Goal: Information Seeking & Learning: Learn about a topic

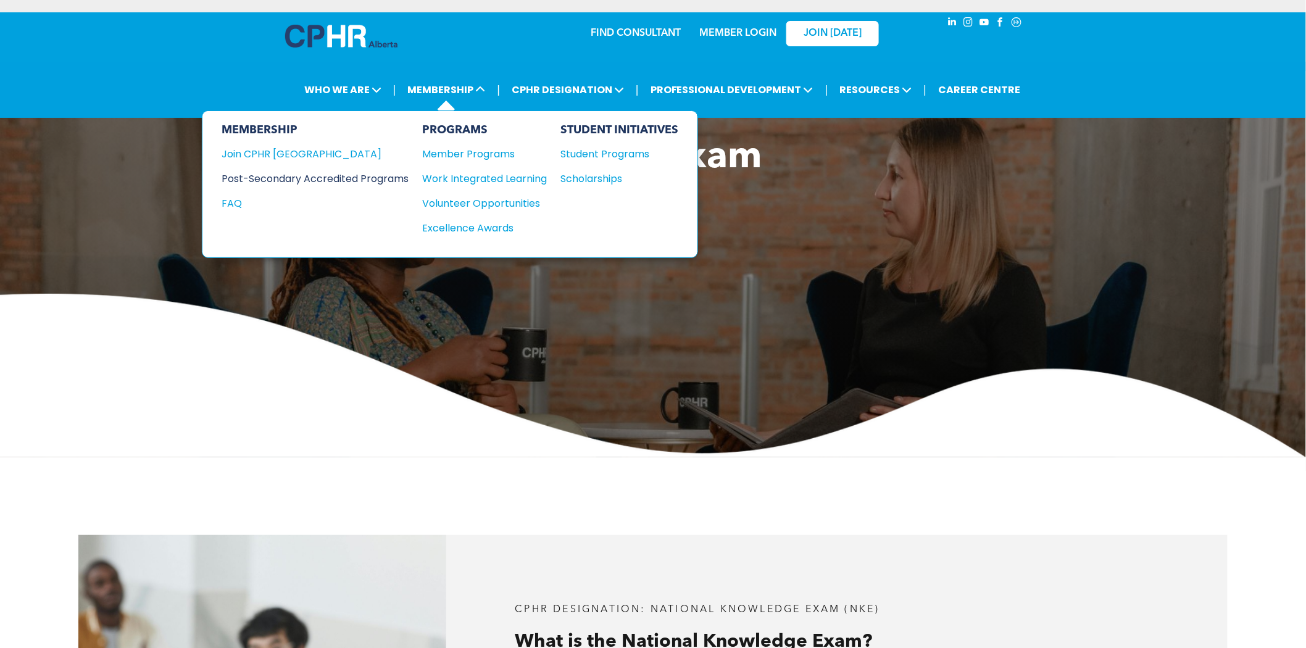
click at [386, 171] on div "Post-Secondary Accredited Programs" at bounding box center [306, 178] width 169 height 15
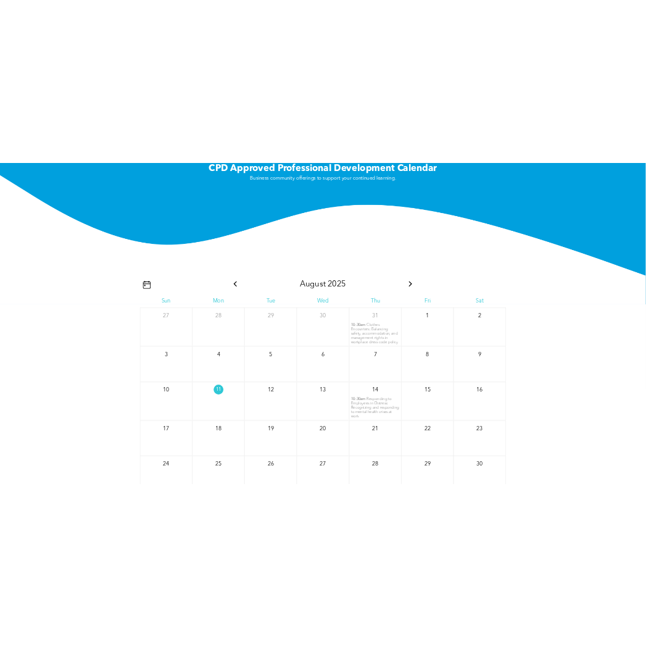
scroll to position [1582, 0]
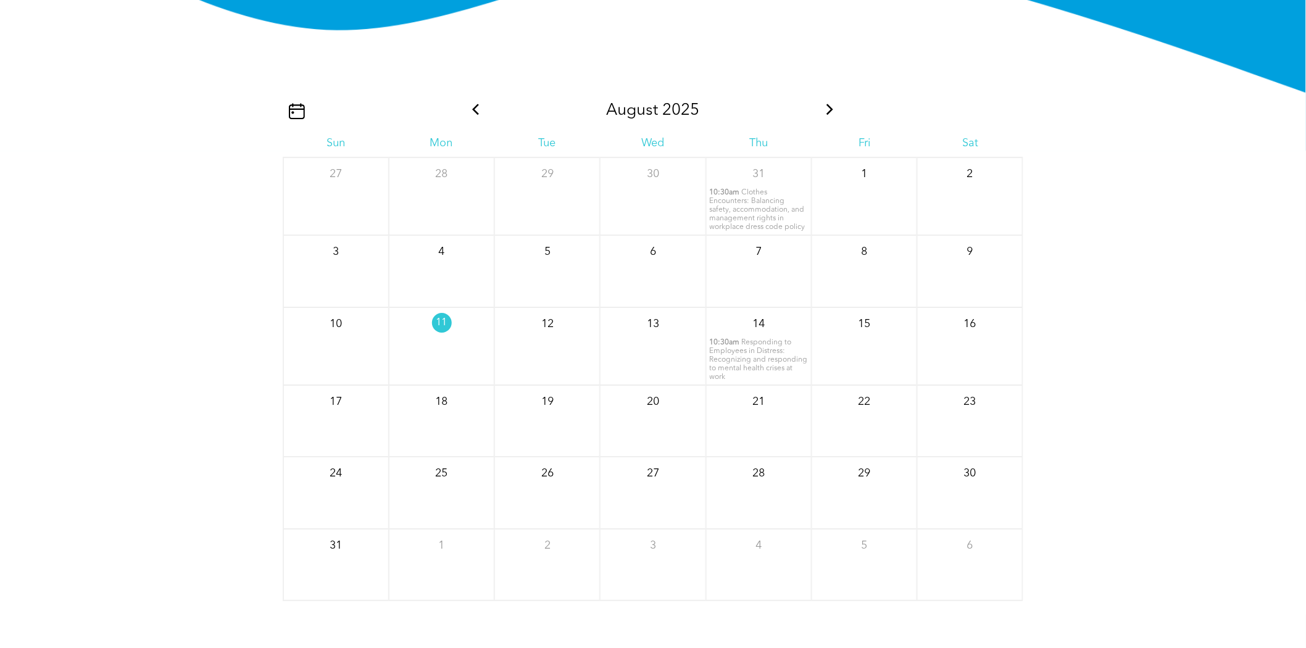
click at [830, 112] on icon at bounding box center [830, 109] width 16 height 11
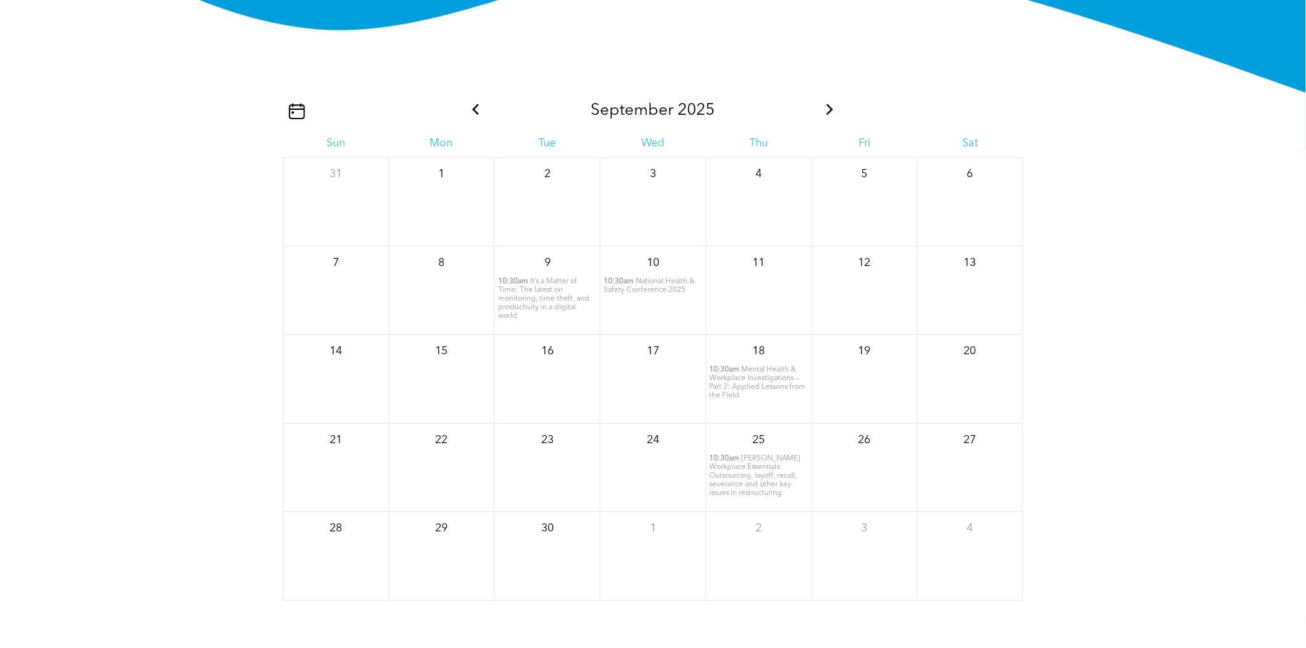
click at [830, 112] on icon at bounding box center [830, 109] width 16 height 11
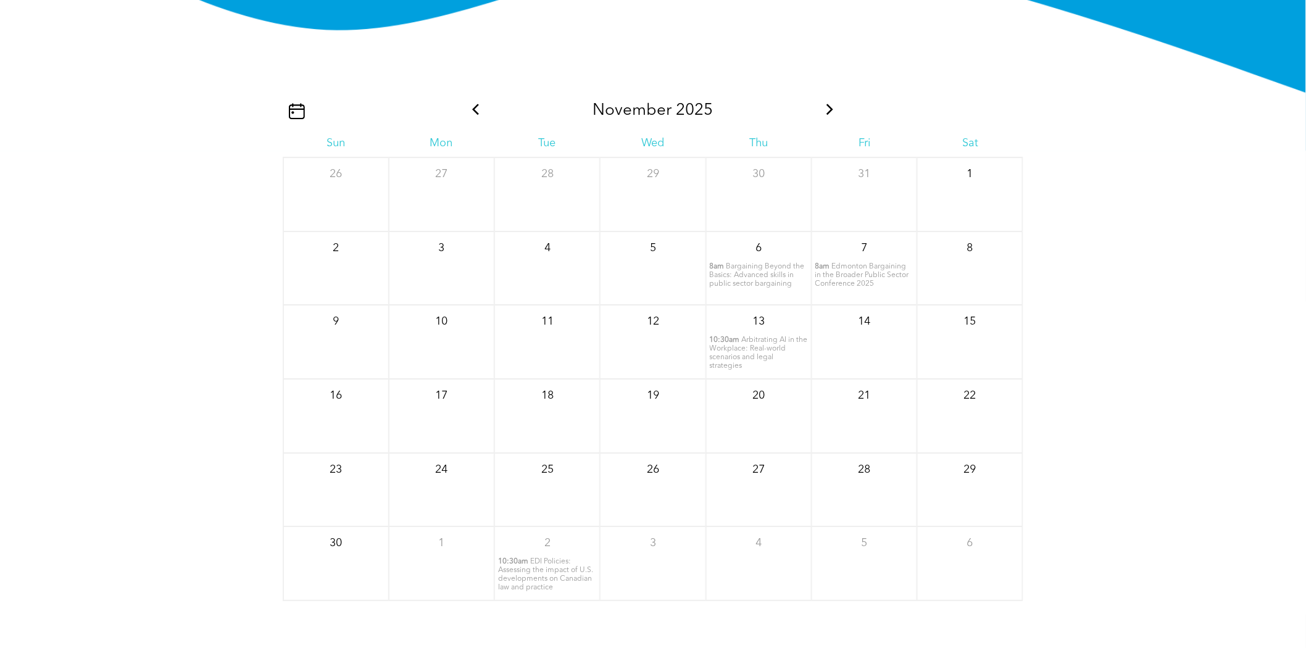
click at [475, 104] on icon at bounding box center [476, 109] width 16 height 11
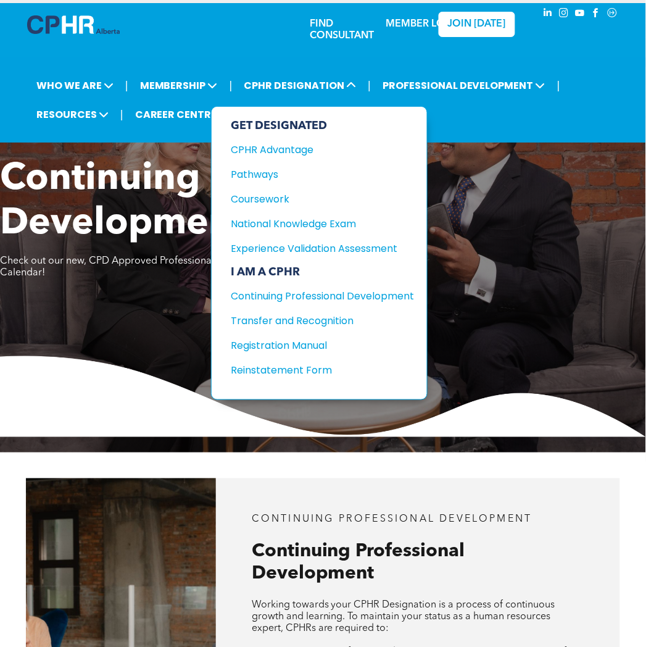
scroll to position [0, 0]
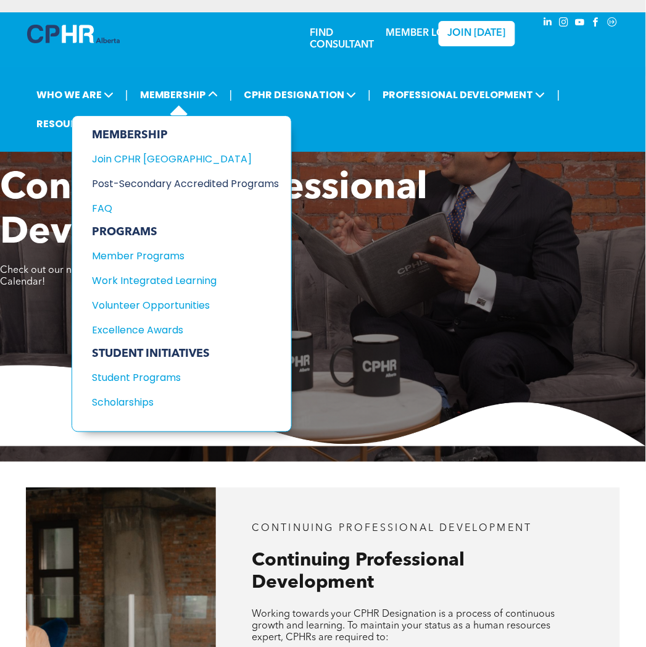
click at [196, 184] on div "Post-Secondary Accredited Programs" at bounding box center [176, 183] width 169 height 15
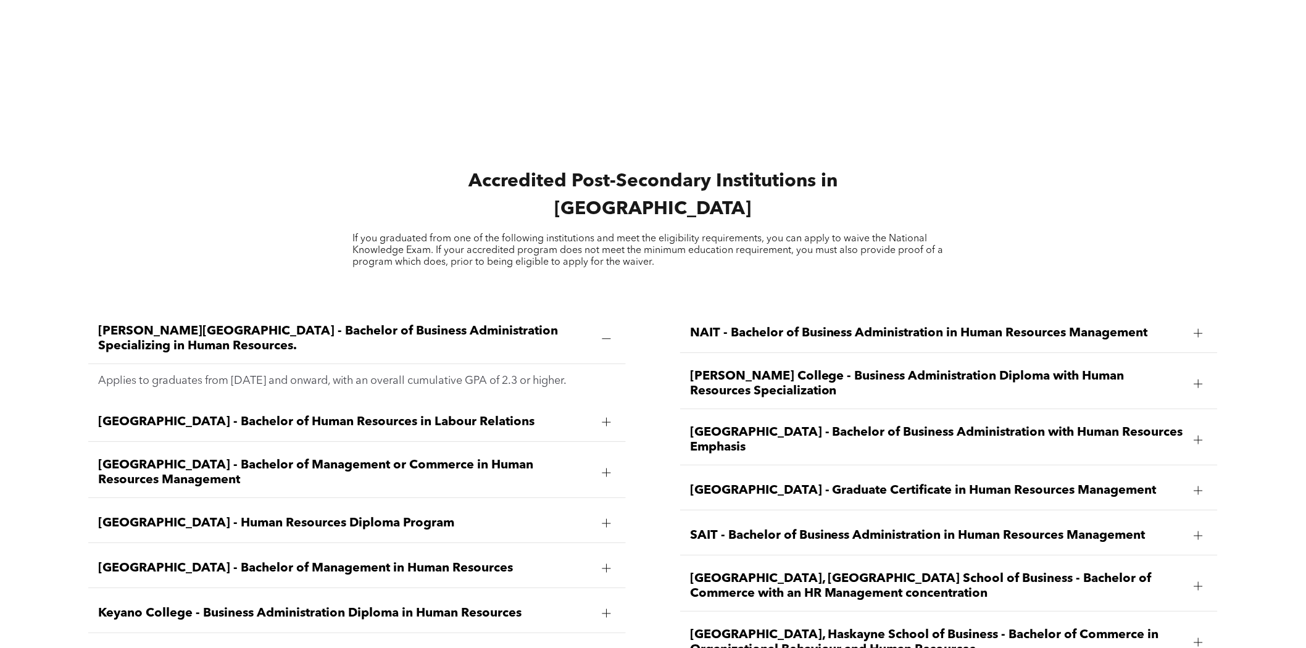
scroll to position [2058, 0]
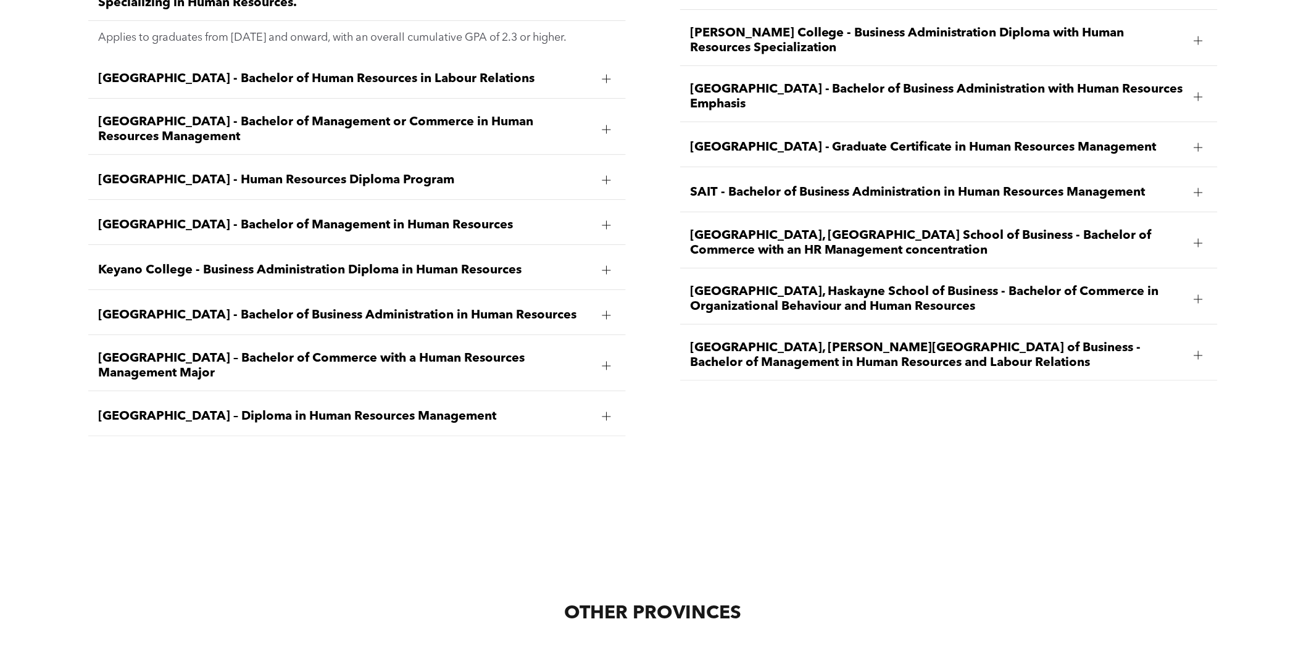
click at [928, 341] on span "[GEOGRAPHIC_DATA], [PERSON_NAME][GEOGRAPHIC_DATA] of Business - Bachelor of Man…" at bounding box center [937, 356] width 495 height 30
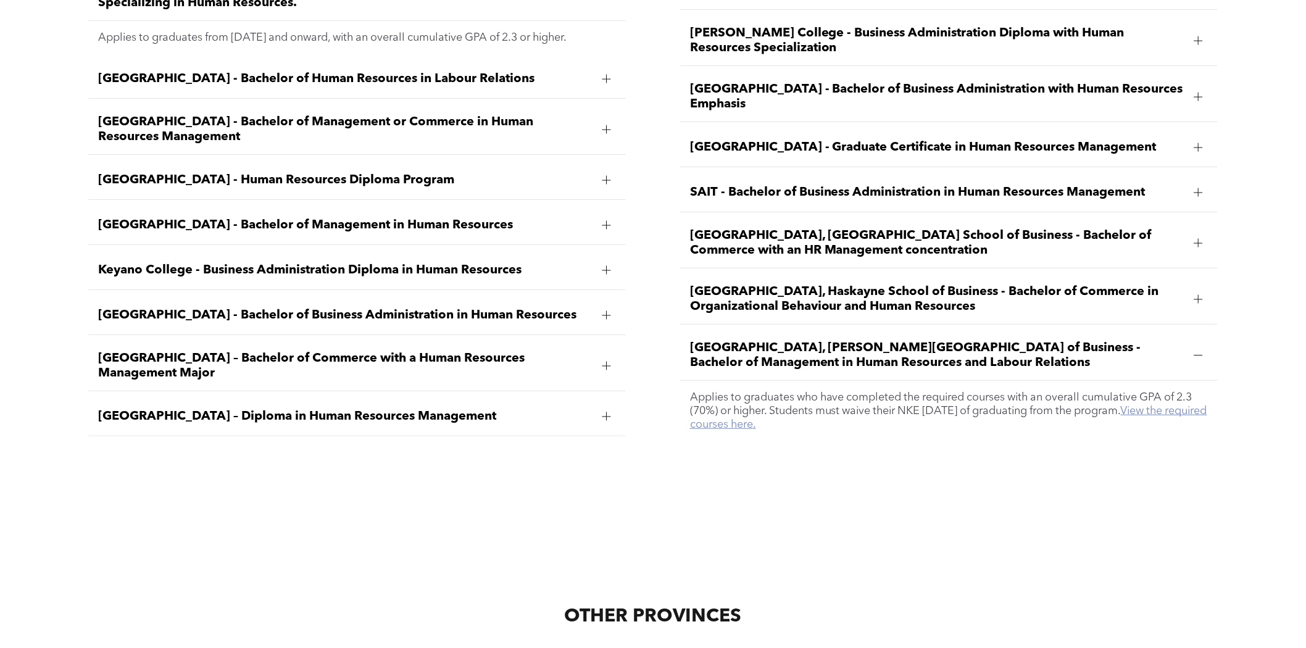
click at [1169, 406] on link "View the required courses here." at bounding box center [948, 418] width 517 height 25
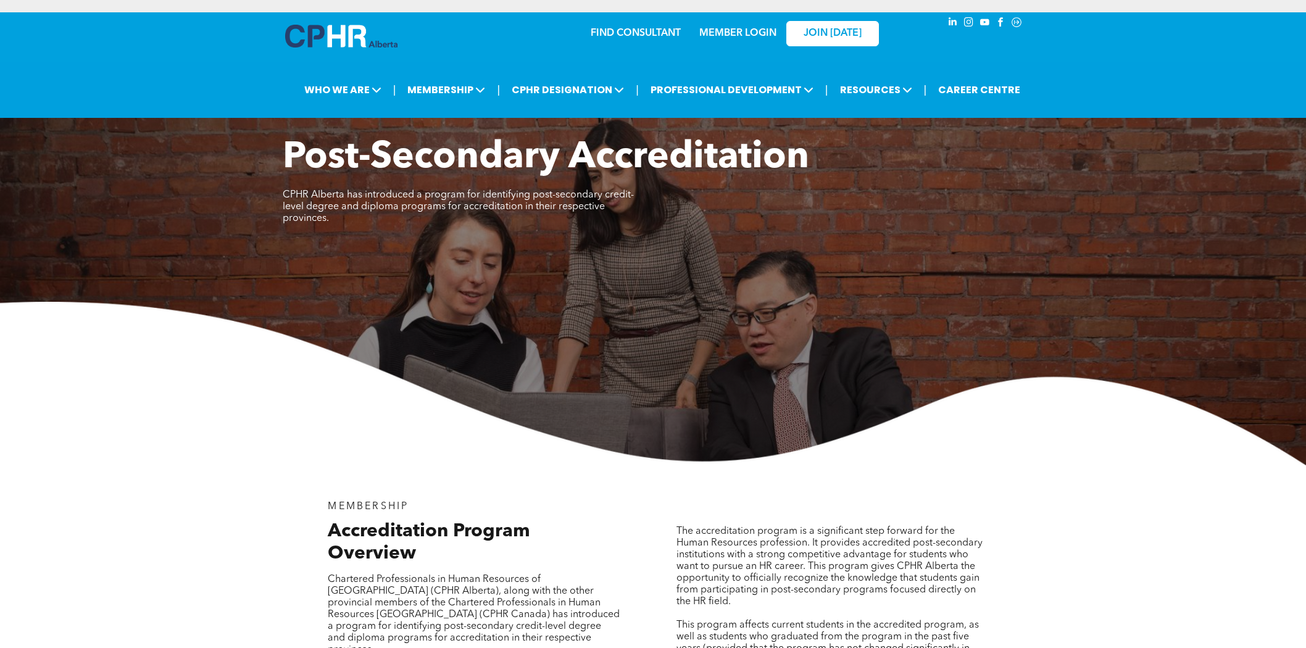
scroll to position [1989, 0]
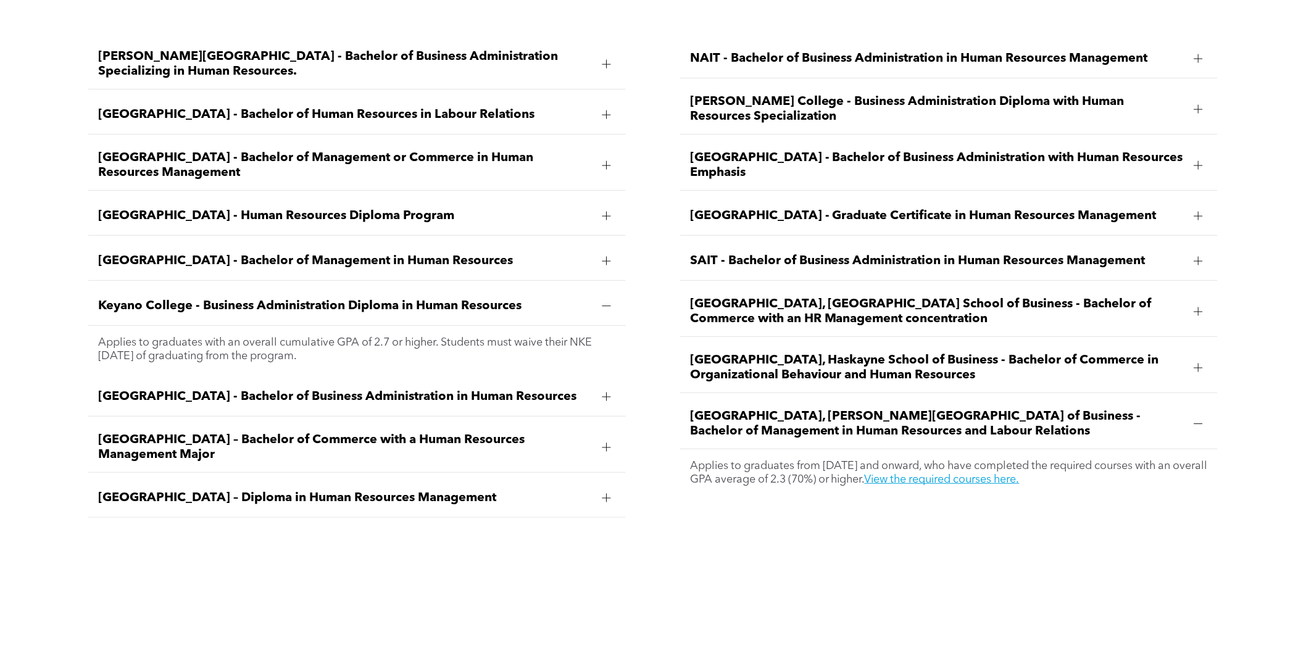
click at [955, 353] on span "University of Calgary, Haskayne School of Business - Bachelor of Commerce in Or…" at bounding box center [937, 368] width 495 height 30
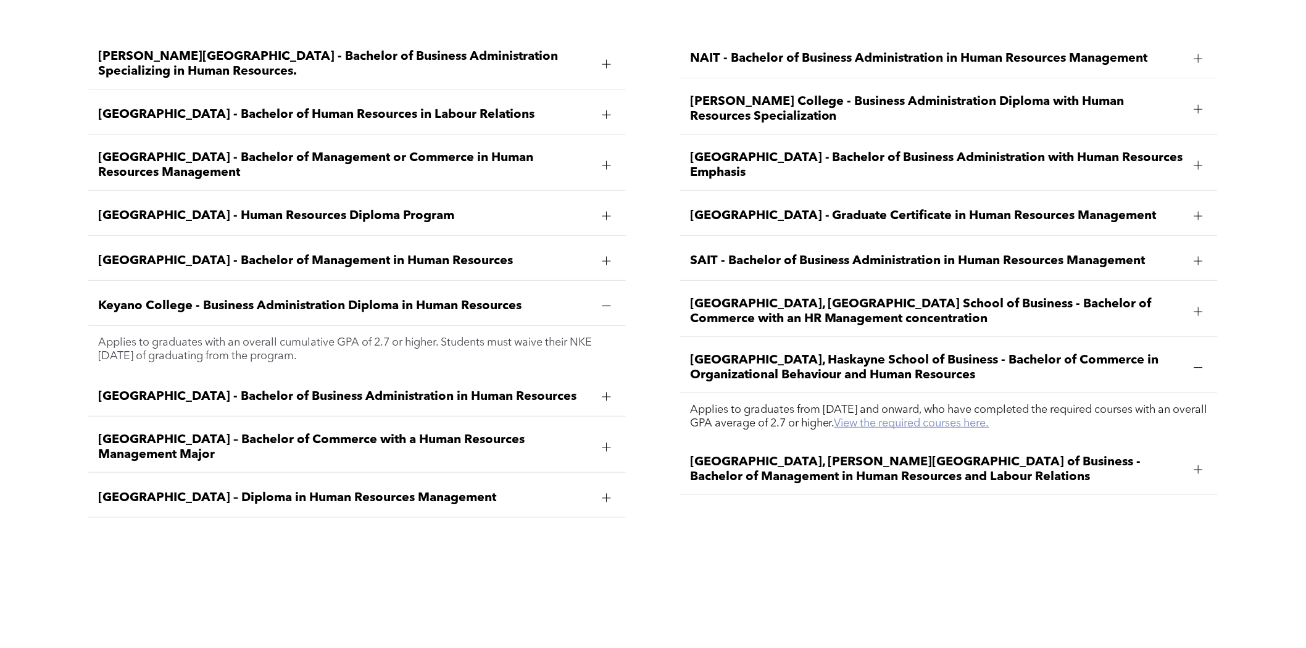
click at [911, 418] on link "View the required courses here." at bounding box center [912, 423] width 155 height 11
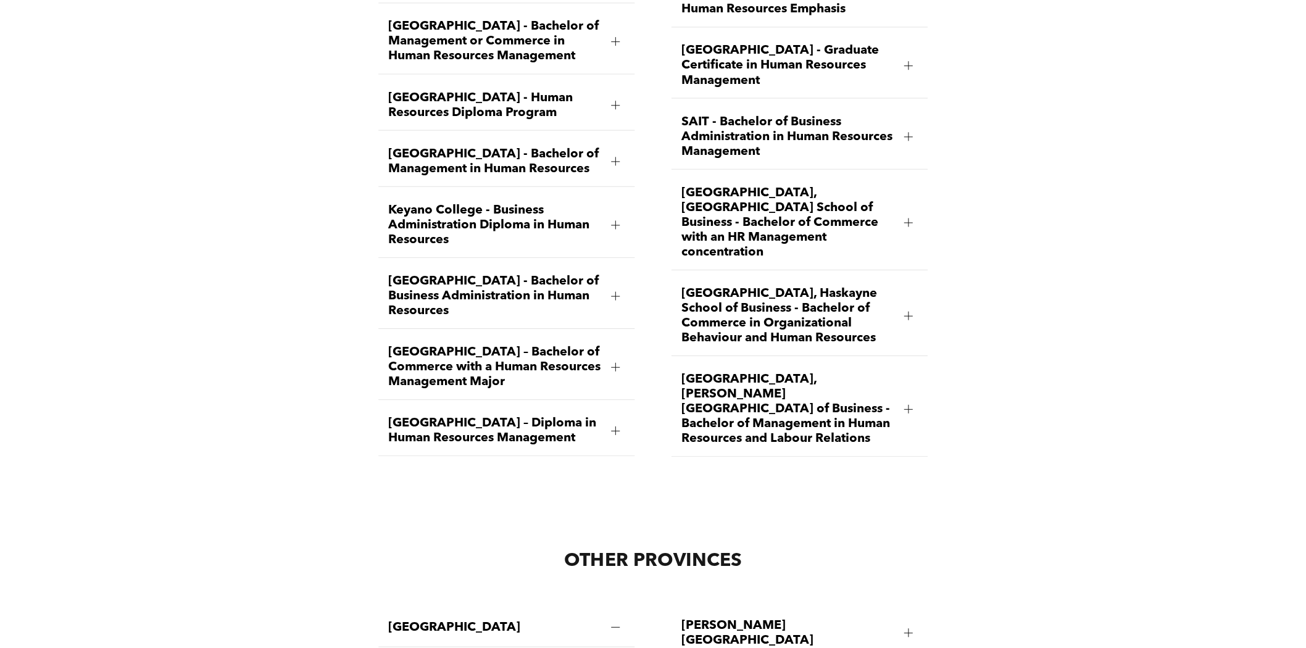
scroll to position [1989, 0]
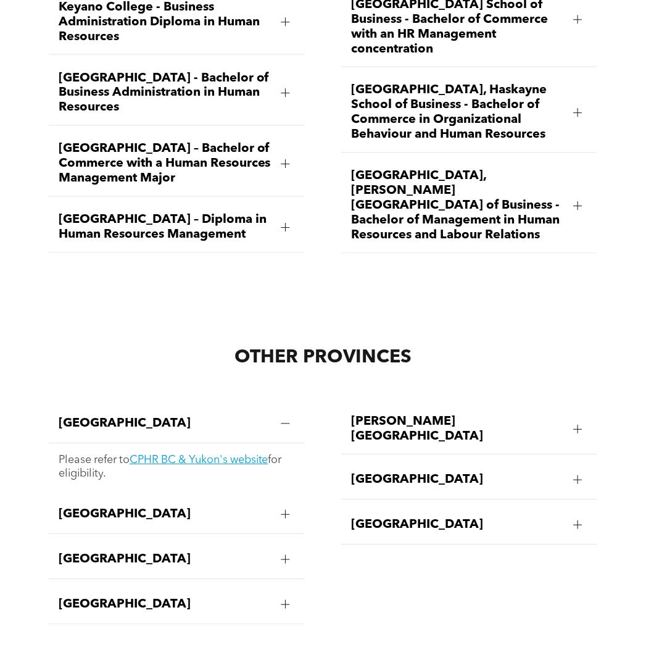
click at [440, 186] on span "[GEOGRAPHIC_DATA], [PERSON_NAME][GEOGRAPHIC_DATA] of Business - Bachelor of Man…" at bounding box center [457, 206] width 213 height 74
